Goal: Submit feedback/report problem

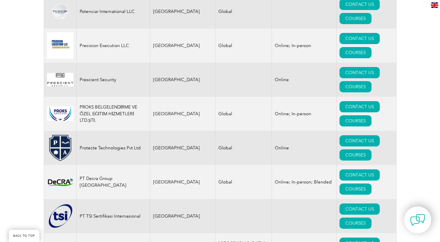
scroll to position [7152, 0]
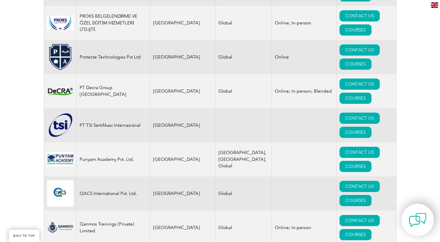
click at [417, 219] on img at bounding box center [418, 220] width 18 height 18
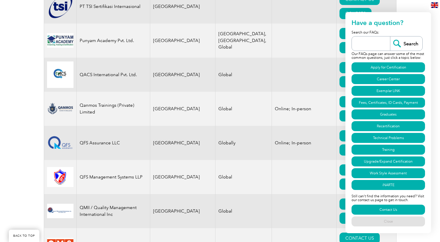
scroll to position [7343, 0]
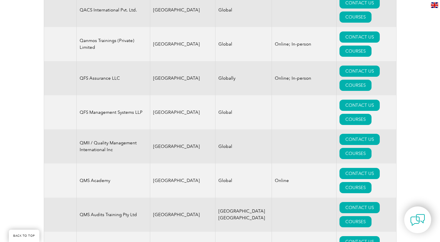
scroll to position [7356, 0]
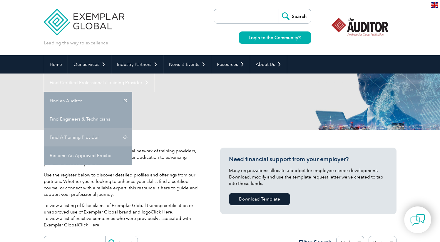
click at [132, 128] on link "Find A Training Provider" at bounding box center [88, 137] width 88 height 18
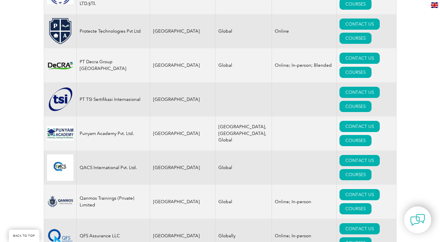
scroll to position [7356, 0]
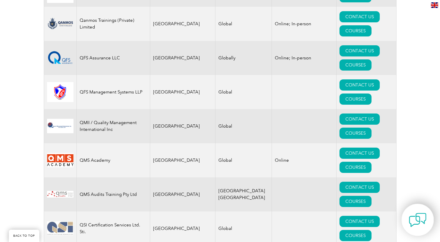
click at [416, 223] on img at bounding box center [418, 220] width 18 height 18
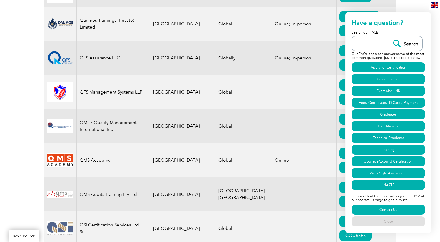
click at [371, 43] on input "search" at bounding box center [372, 43] width 35 height 14
type input "become training provider"
click at [399, 43] on input "Search" at bounding box center [406, 43] width 32 height 14
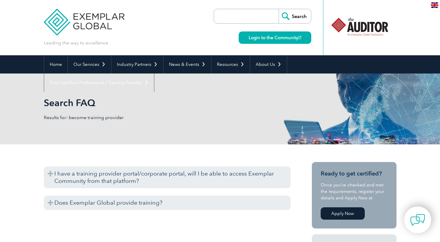
click at [362, 26] on div at bounding box center [360, 27] width 59 height 32
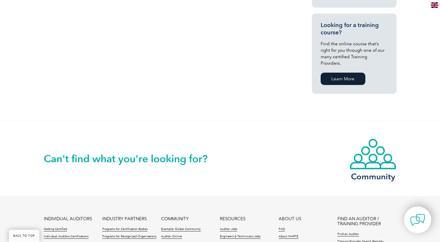
scroll to position [513, 0]
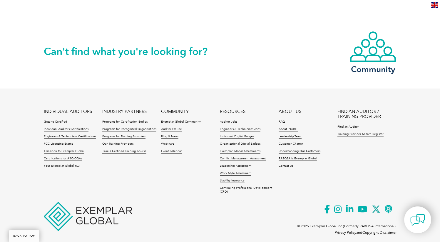
click at [286, 164] on link "Contact Us" at bounding box center [286, 166] width 14 height 4
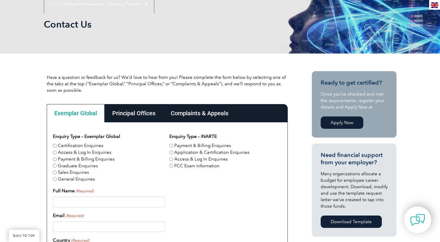
scroll to position [144, 0]
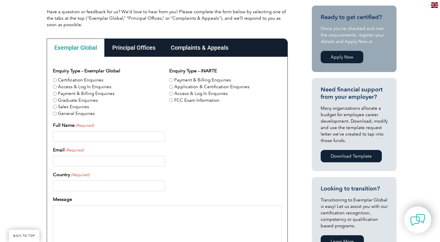
click at [55, 81] on input "Certification Enquiries" at bounding box center [55, 80] width 4 height 4
radio input "true"
click at [55, 107] on input "Sales Enquiries" at bounding box center [55, 107] width 4 height 4
radio input "true"
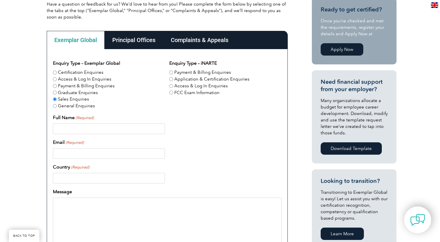
click at [81, 129] on input "Full Name (Required)" at bounding box center [109, 129] width 112 height 11
click at [87, 130] on input "Full Name (Required)" at bounding box center [109, 129] width 112 height 11
type input "[PERSON_NAME]"
click at [74, 155] on input "Email (Required)" at bounding box center [109, 153] width 112 height 11
type input "[PERSON_NAME][EMAIL_ADDRESS][DOMAIN_NAME]"
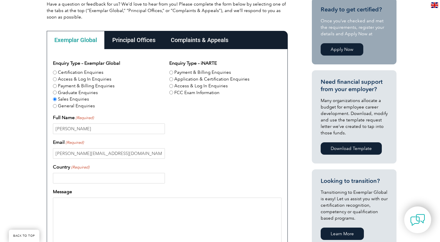
click at [75, 177] on input "Country (Required)" at bounding box center [109, 178] width 112 height 11
type input "[GEOGRAPHIC_DATA]"
type input "[PHONE_NUMBER]"
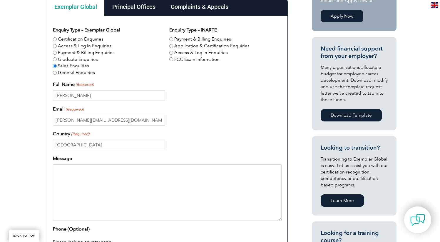
click at [100, 180] on textarea "Message" at bounding box center [167, 192] width 229 height 56
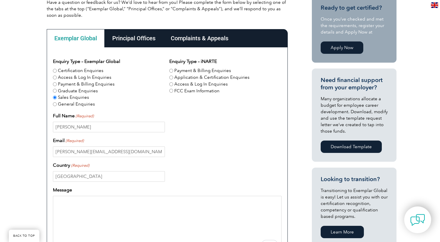
scroll to position [186, 0]
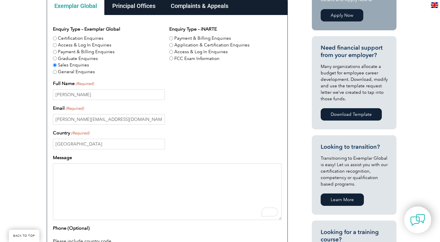
paste textarea "Shieldbyte Infosec, headquartered in Mumbai, India, with satellite offices in D…"
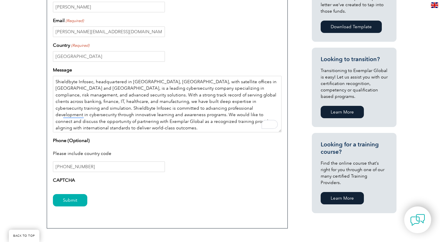
scroll to position [281, 0]
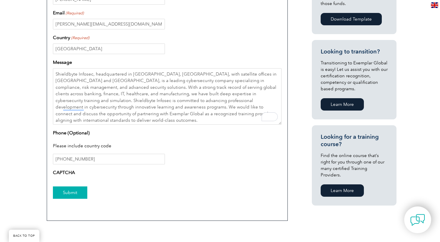
click at [66, 191] on input "Submit" at bounding box center [70, 193] width 34 height 12
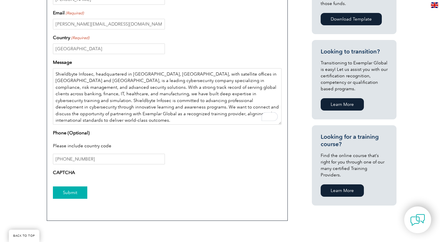
type textarea "Shieldbyte Infosec, headquartered in Mumbai, India, with satellite offices in D…"
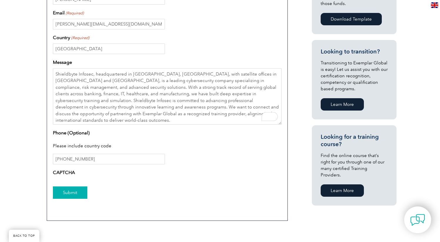
click at [72, 195] on input "Submit" at bounding box center [70, 193] width 34 height 12
click at [63, 161] on input "+918779784050" at bounding box center [109, 159] width 112 height 11
click at [69, 190] on input "Submit" at bounding box center [70, 193] width 34 height 12
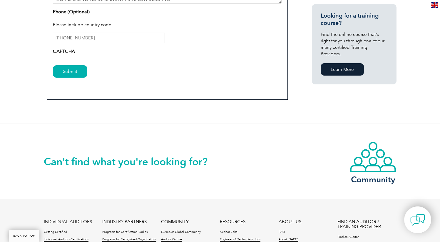
scroll to position [266, 0]
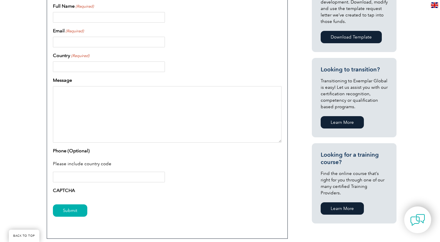
scroll to position [266, 0]
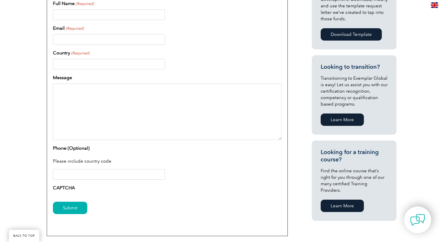
click at [62, 193] on div "CAPTCHA" at bounding box center [167, 188] width 229 height 9
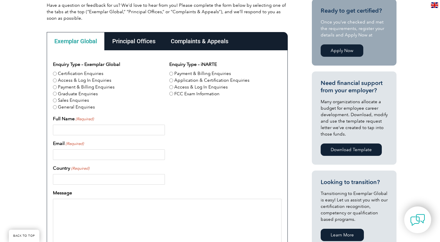
click at [132, 45] on div "Principal Offices" at bounding box center [134, 41] width 59 height 18
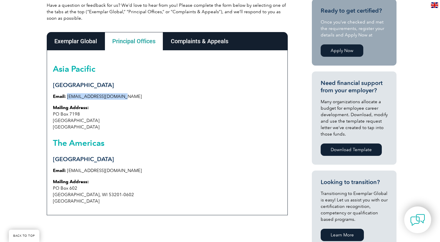
drag, startPoint x: 121, startPoint y: 96, endPoint x: 67, endPoint y: 97, distance: 53.6
click at [67, 97] on p "Email: [EMAIL_ADDRESS][DOMAIN_NAME]" at bounding box center [167, 96] width 229 height 6
copy link "[EMAIL_ADDRESS][DOMAIN_NAME]"
